Goal: Task Accomplishment & Management: Manage account settings

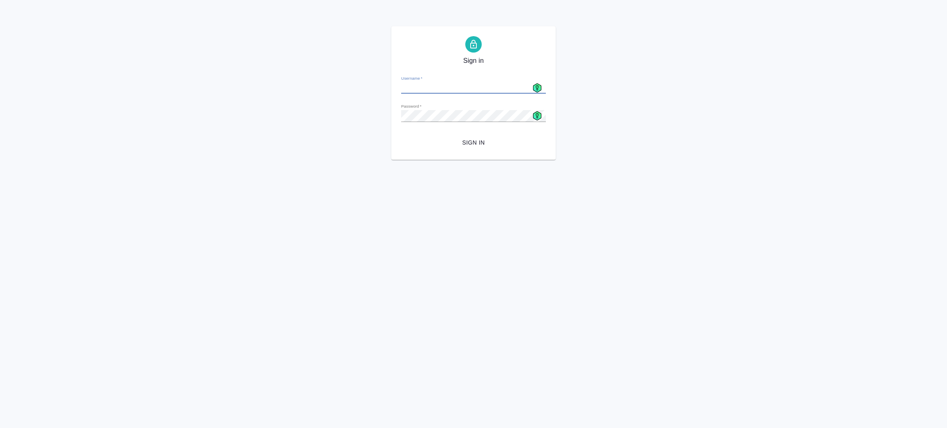
type input "[EMAIL_ADDRESS][DOMAIN_NAME]"
click at [480, 142] on span "Sign in" at bounding box center [474, 143] width 132 height 10
click at [537, 85] on icon at bounding box center [537, 87] width 9 height 9
type input "[EMAIL_ADDRESS][DOMAIN_NAME]"
click at [474, 144] on span "Sign in" at bounding box center [474, 143] width 132 height 10
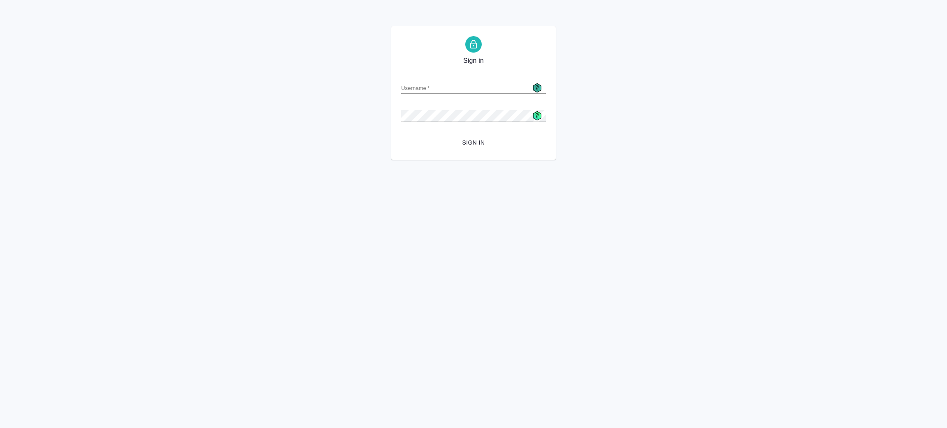
click at [537, 85] on icon at bounding box center [537, 87] width 9 height 9
type input "a.zenkov@awatera.com"
click at [305, 103] on div "Sign in Username   * a.zenkov@awatera.com Password   * urlPath   * /Work/68a825…" at bounding box center [473, 93] width 947 height 134
click at [516, 147] on span "Sign in" at bounding box center [474, 143] width 132 height 10
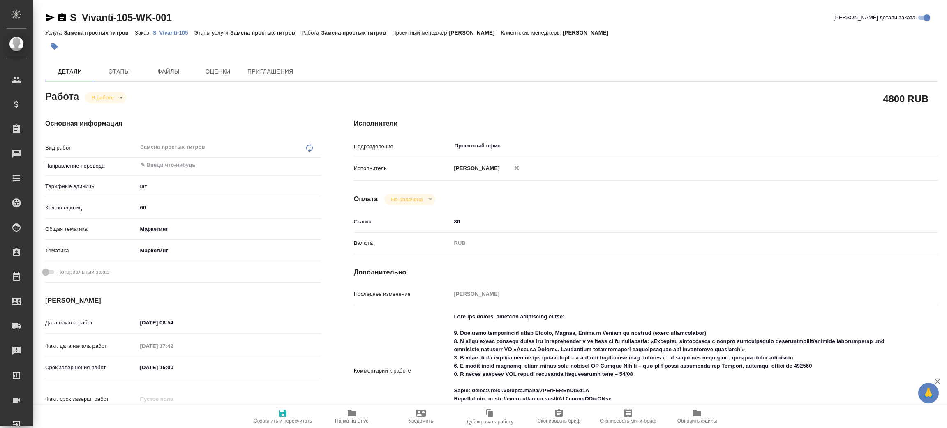
type textarea "x"
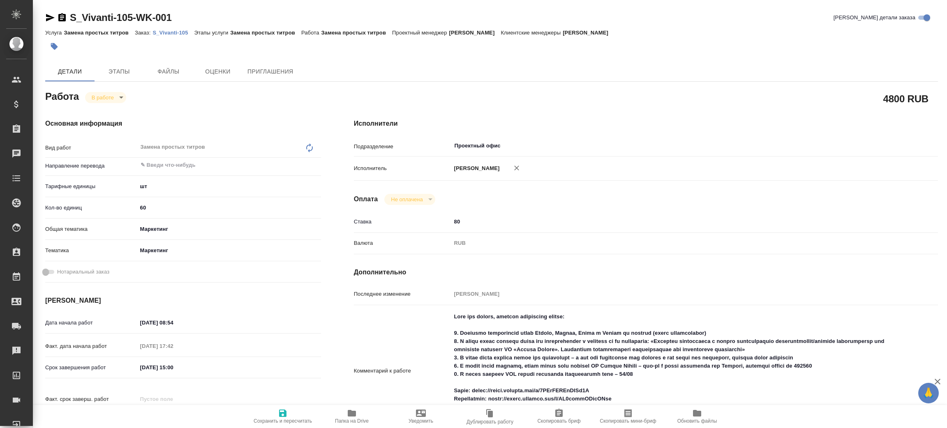
type textarea "x"
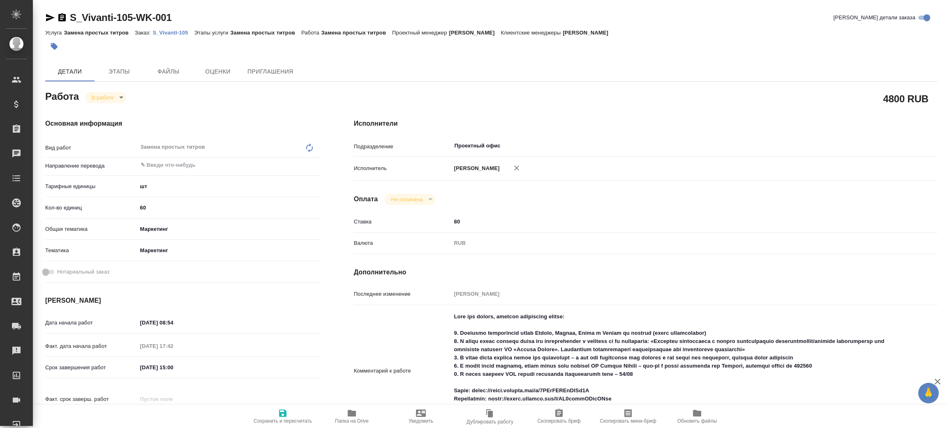
type textarea "x"
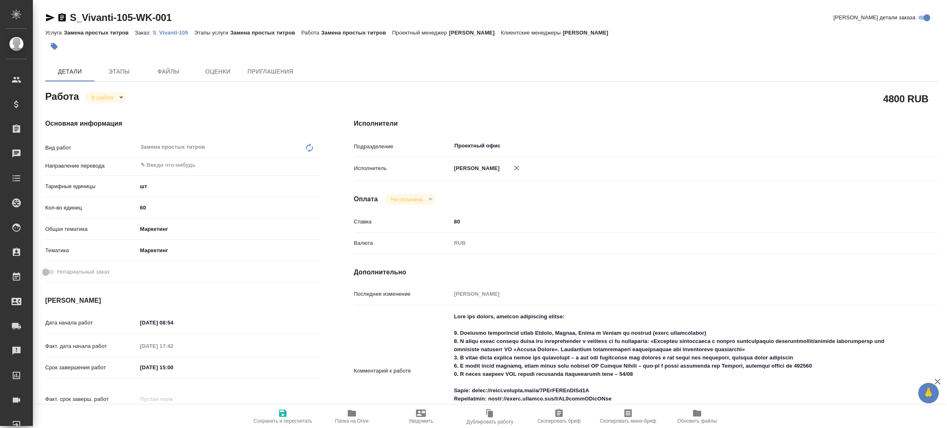
type textarea "x"
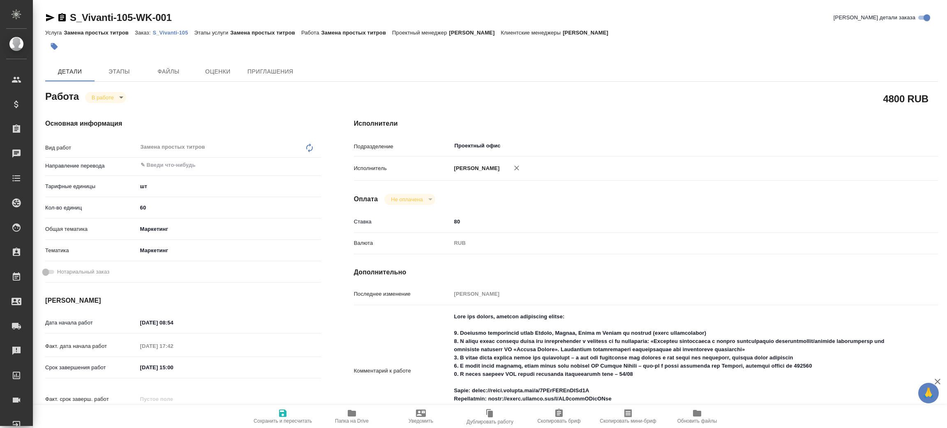
type textarea "x"
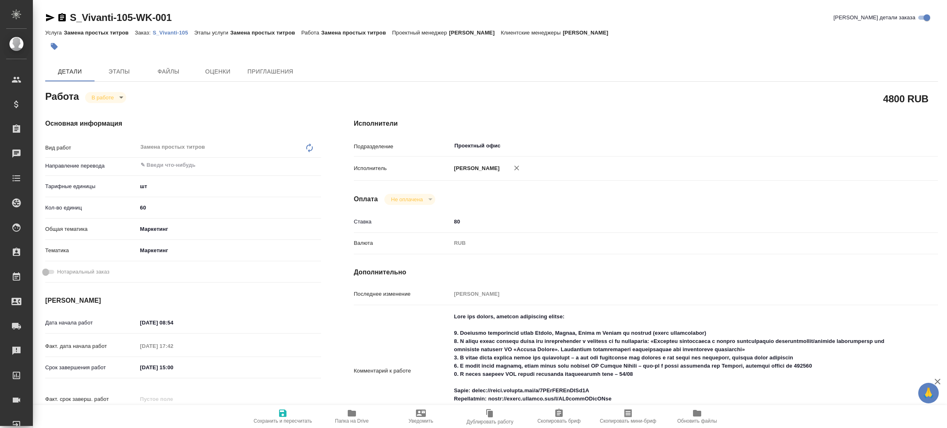
type textarea "x"
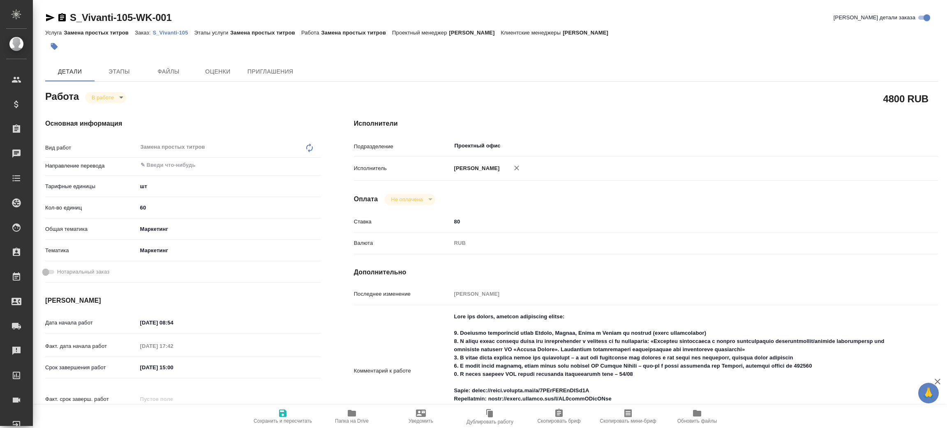
type textarea "x"
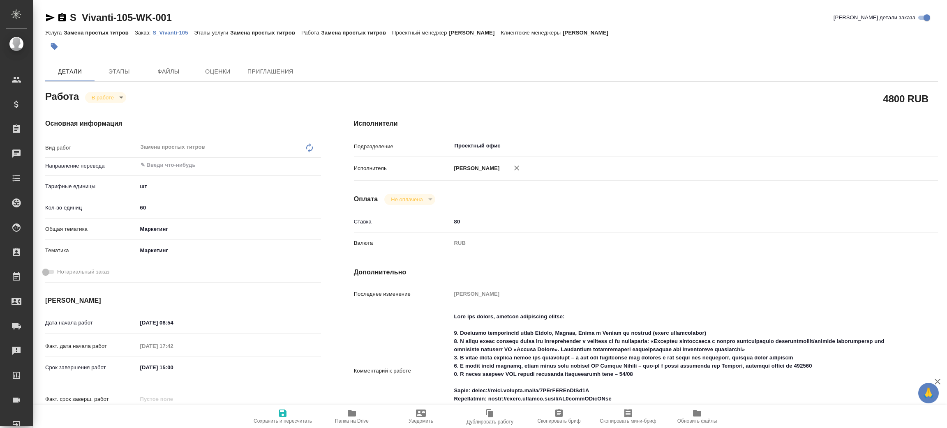
type textarea "x"
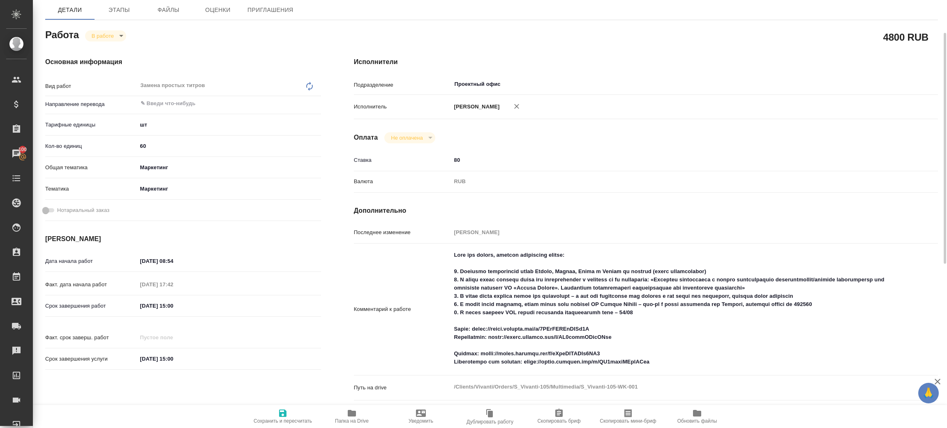
scroll to position [123, 0]
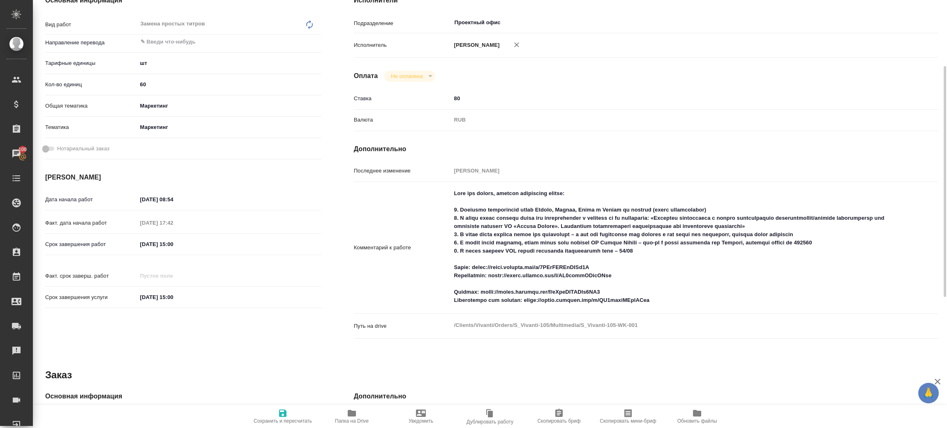
click at [175, 370] on div "Заказ" at bounding box center [491, 375] width 893 height 13
drag, startPoint x: 480, startPoint y: 290, endPoint x: 654, endPoint y: 291, distance: 174.3
click at [654, 291] on textarea at bounding box center [670, 247] width 437 height 121
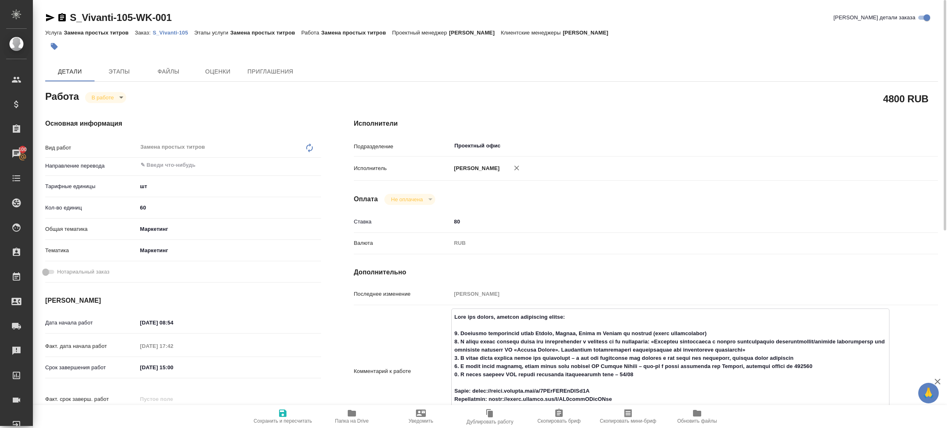
click at [181, 36] on div "Услуга Замена простых титров Заказ: S_Vivanti-105 Этапы услуги Замена простых т…" at bounding box center [491, 33] width 893 height 10
click at [177, 32] on p "S_Vivanti-105" at bounding box center [174, 33] width 42 height 6
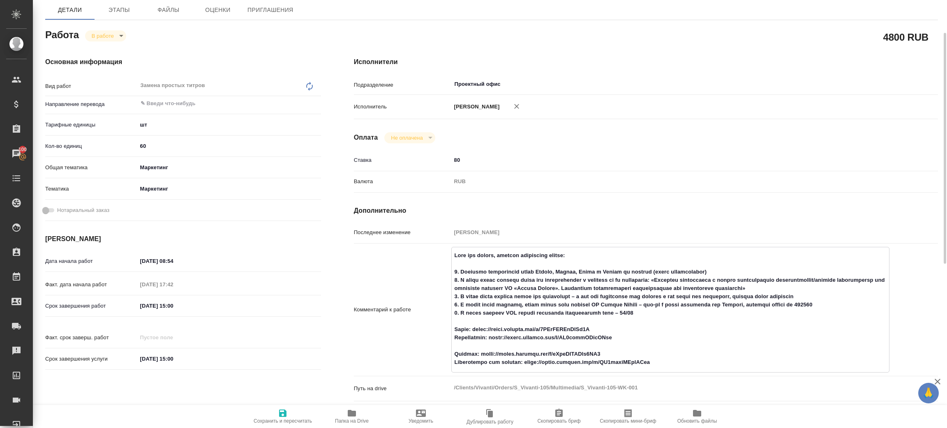
drag, startPoint x: 530, startPoint y: 359, endPoint x: 658, endPoint y: 362, distance: 127.9
click at [658, 362] on textarea at bounding box center [670, 309] width 437 height 121
type textarea "x"
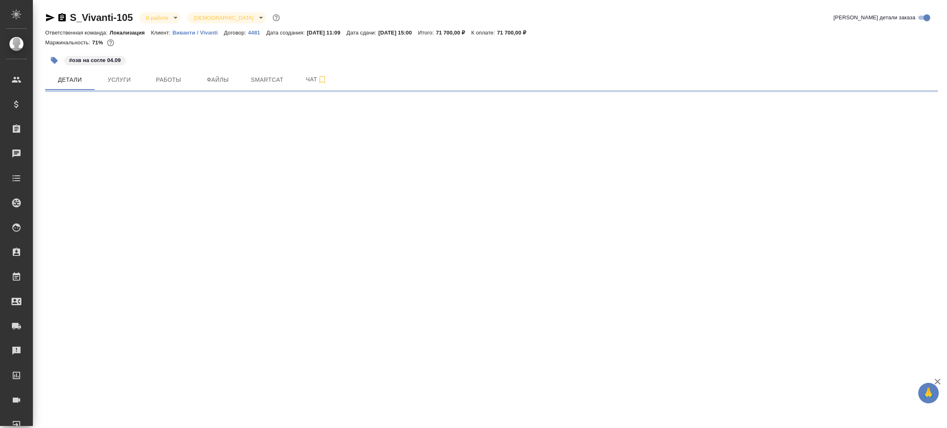
select select "RU"
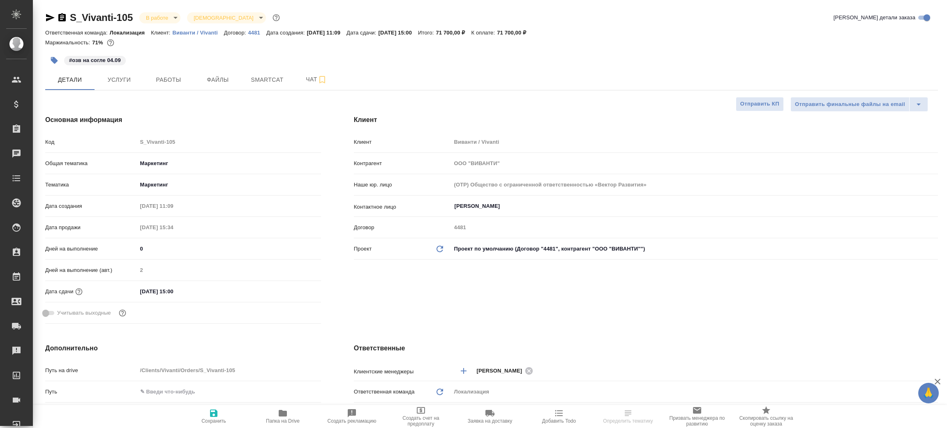
type textarea "x"
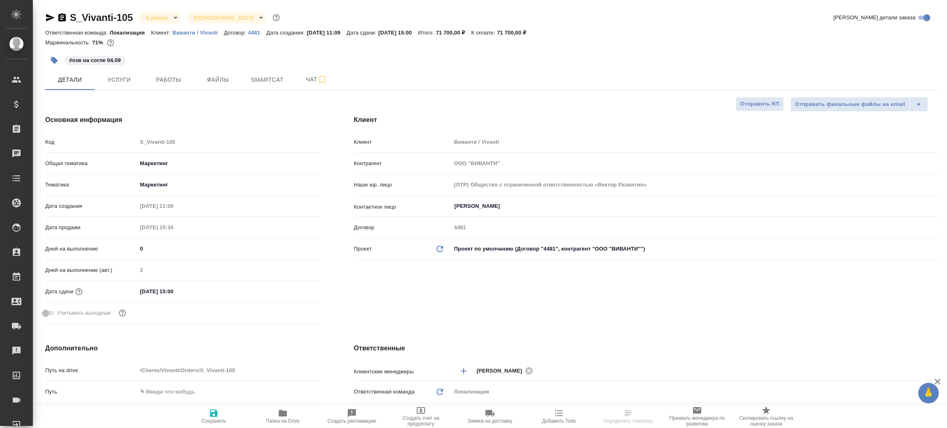
type textarea "x"
type input "[PERSON_NAME]"
type input "Сеитов Павел"
click at [171, 85] on span "Работы" at bounding box center [168, 80] width 39 height 10
click at [123, 80] on span "Услуги" at bounding box center [118, 80] width 39 height 10
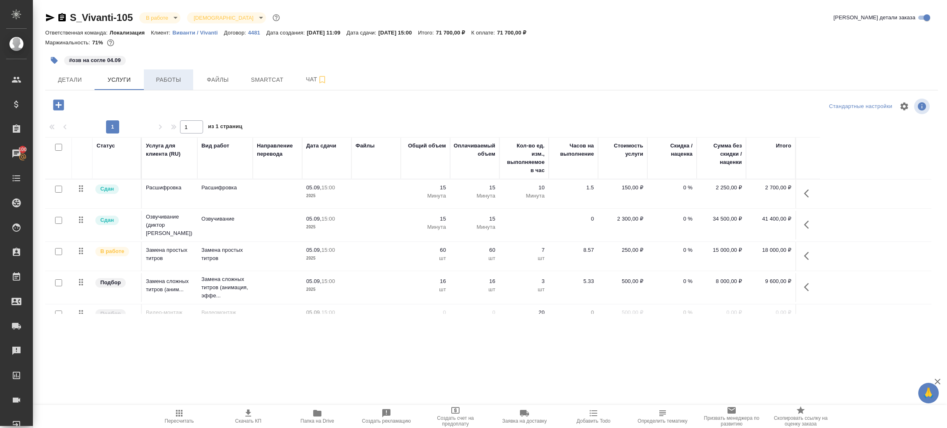
click at [170, 83] on span "Работы" at bounding box center [168, 80] width 39 height 10
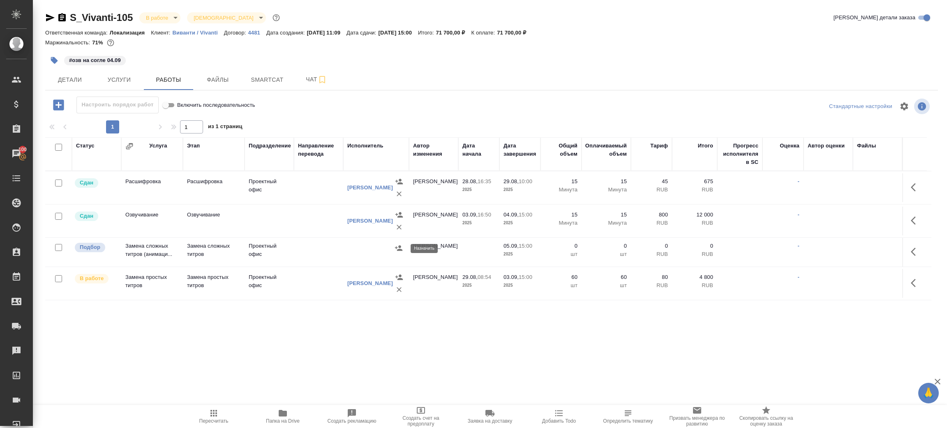
click at [396, 251] on icon "button" at bounding box center [399, 248] width 8 height 8
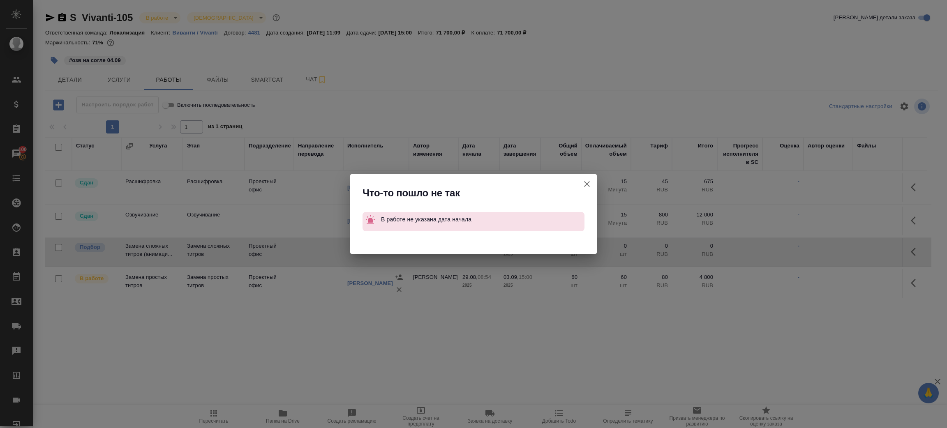
click at [585, 181] on icon "button" at bounding box center [587, 184] width 10 height 10
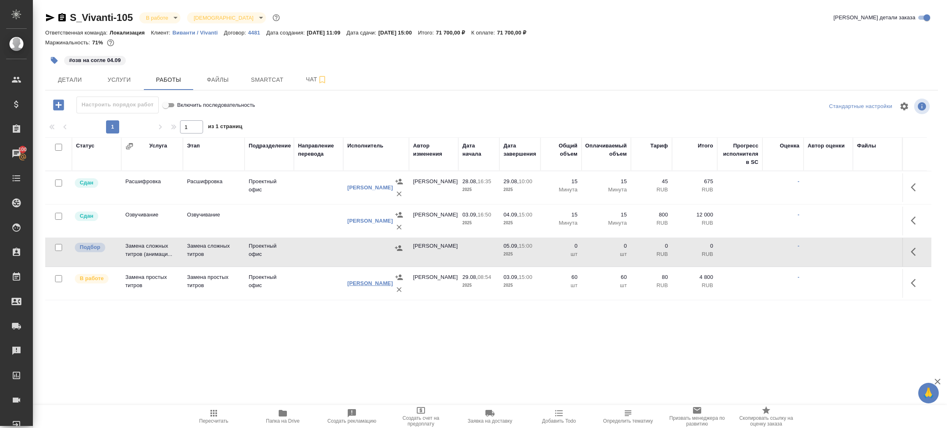
click at [360, 282] on link "[PERSON_NAME]" at bounding box center [370, 283] width 46 height 6
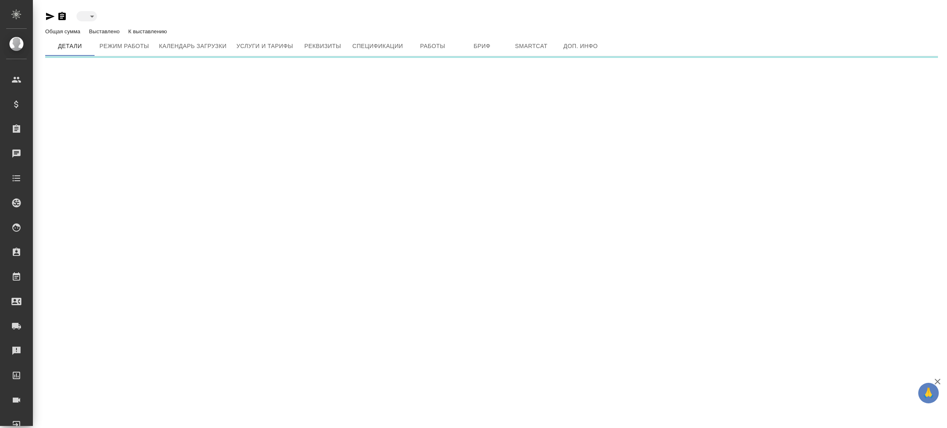
type input "active"
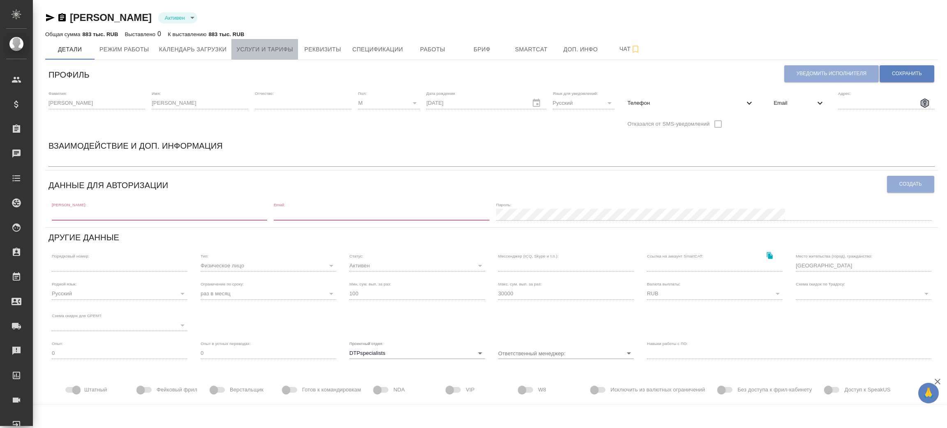
click at [275, 52] on span "Услуги и тарифы" at bounding box center [264, 49] width 57 height 10
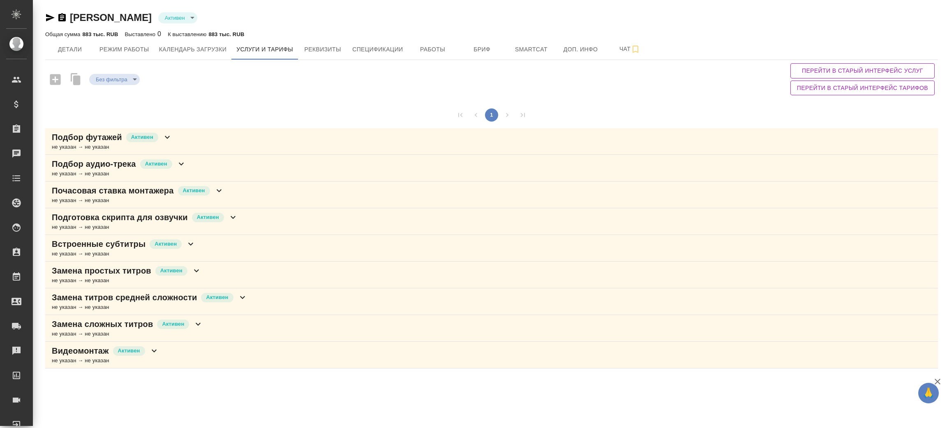
click at [125, 270] on p "Замена простых титров" at bounding box center [101, 271] width 99 height 12
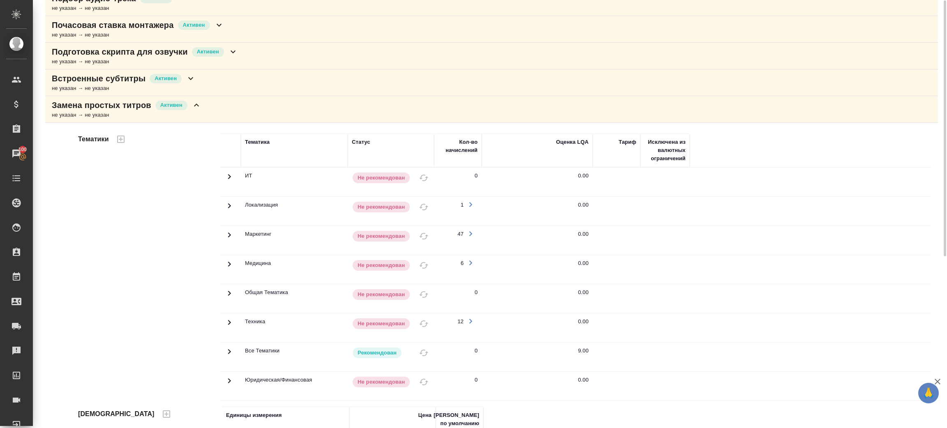
scroll to position [104, 0]
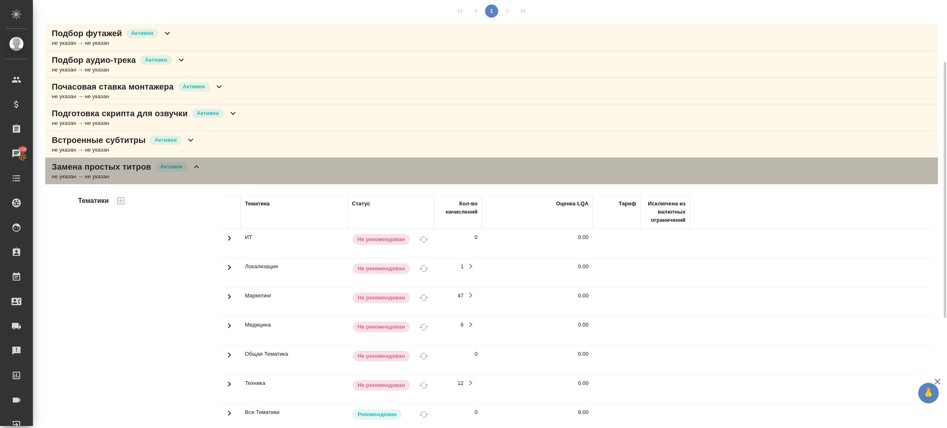
click at [107, 162] on p "Замена простых титров" at bounding box center [101, 167] width 99 height 12
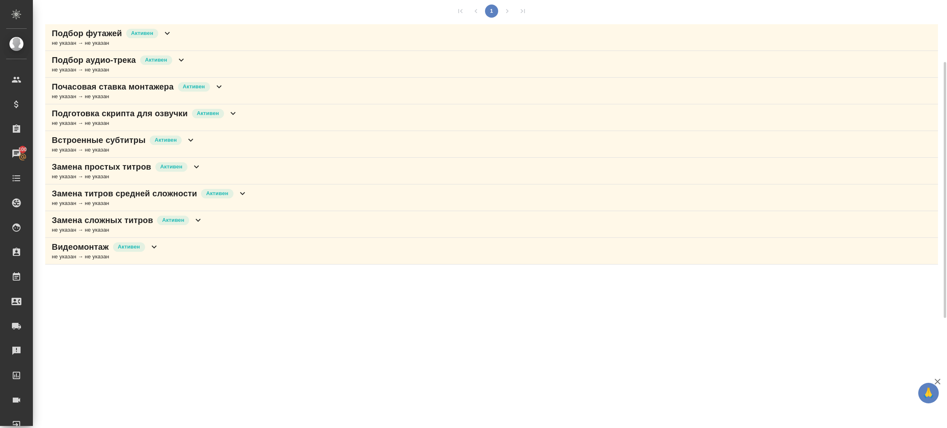
drag, startPoint x: 78, startPoint y: 300, endPoint x: 75, endPoint y: 277, distance: 23.3
click at [78, 300] on div "[PERSON_NAME] active Общая сумма 883 тыс. RUB Выставлено 0 К выставлению 883 ты…" at bounding box center [490, 188] width 914 height 377
click at [88, 140] on p "Встроенные субтитры" at bounding box center [99, 140] width 94 height 12
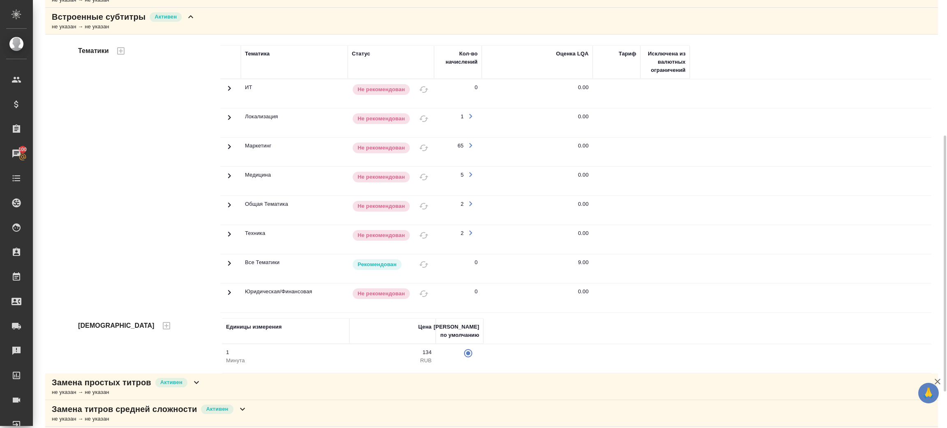
scroll to position [0, 0]
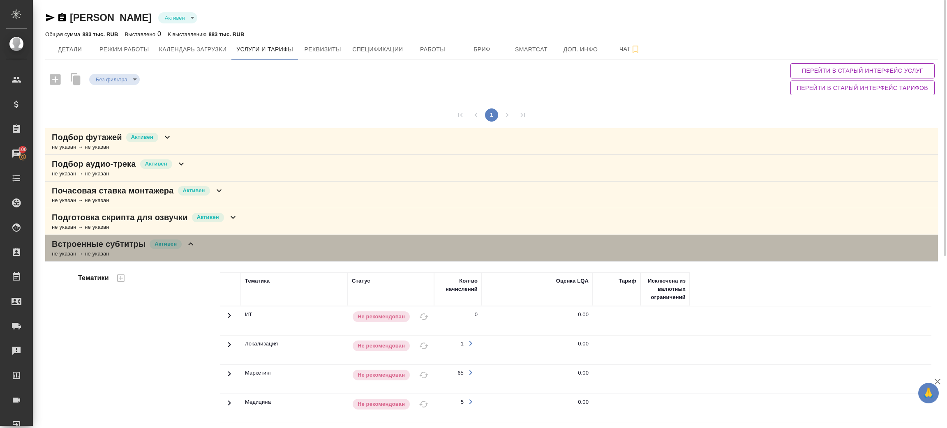
click at [127, 240] on p "Встроенные субтитры" at bounding box center [99, 244] width 94 height 12
